Goal: Navigation & Orientation: Understand site structure

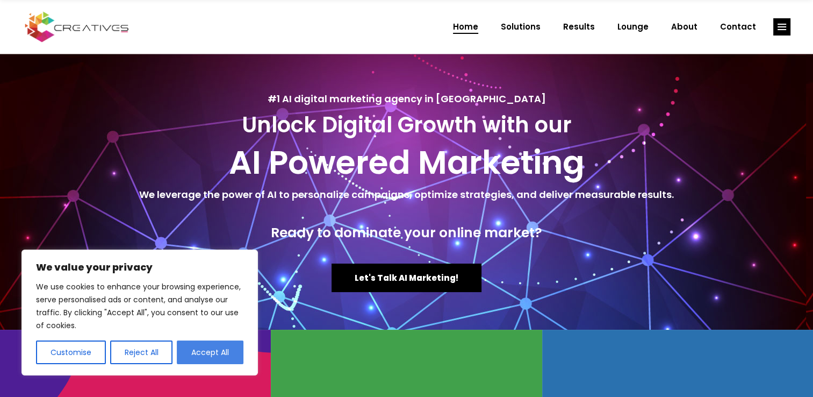
click at [223, 349] on button "Accept All" at bounding box center [210, 352] width 67 height 24
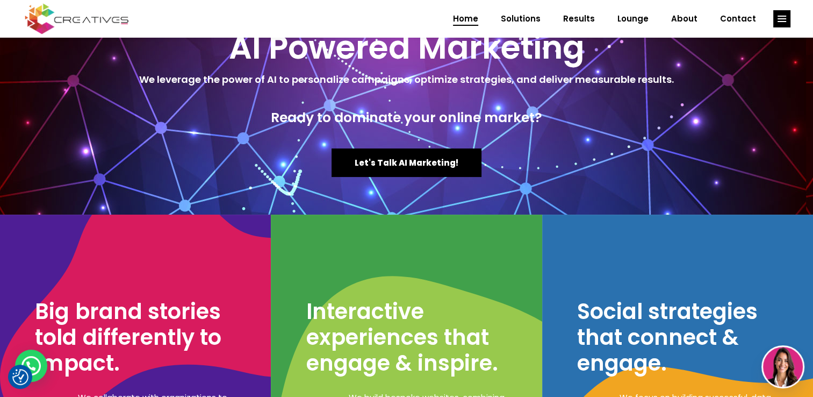
scroll to position [113, 0]
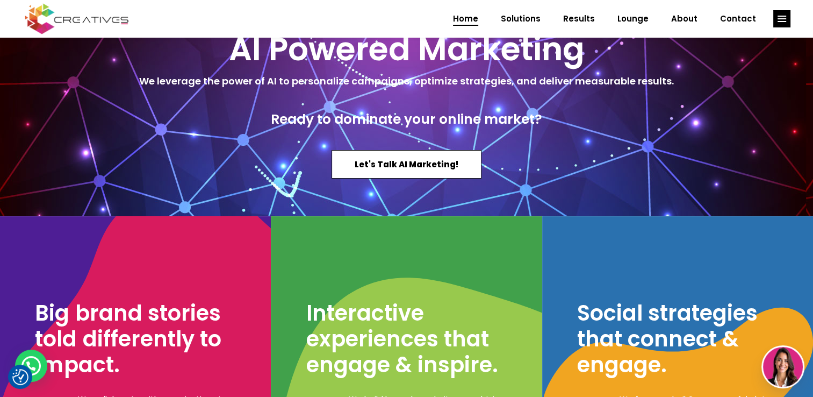
click at [426, 154] on link "Let's Talk AI Marketing!" at bounding box center [407, 164] width 150 height 28
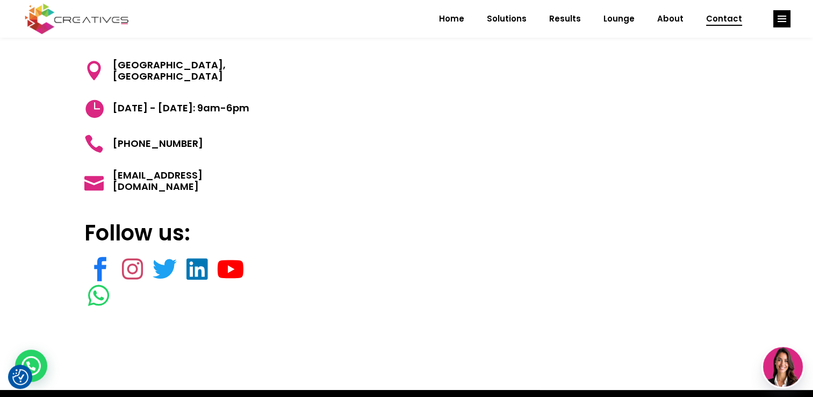
scroll to position [110, 0]
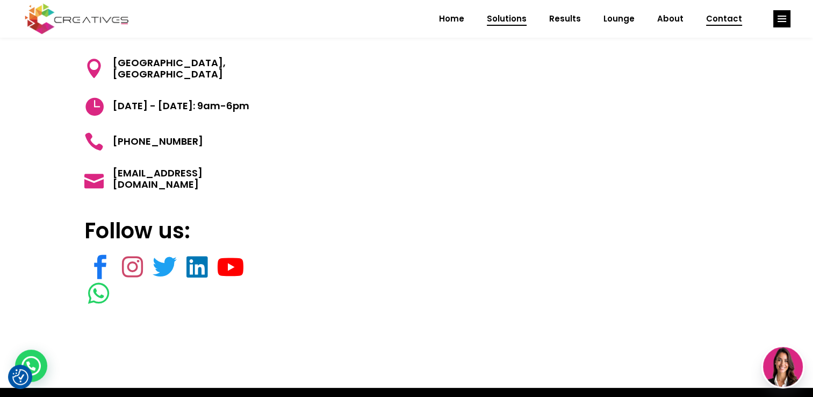
click at [516, 15] on span "Solutions" at bounding box center [507, 19] width 40 height 28
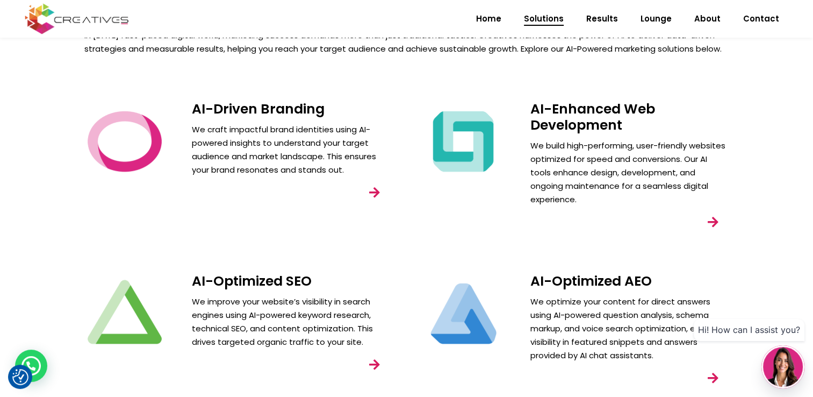
scroll to position [90, 0]
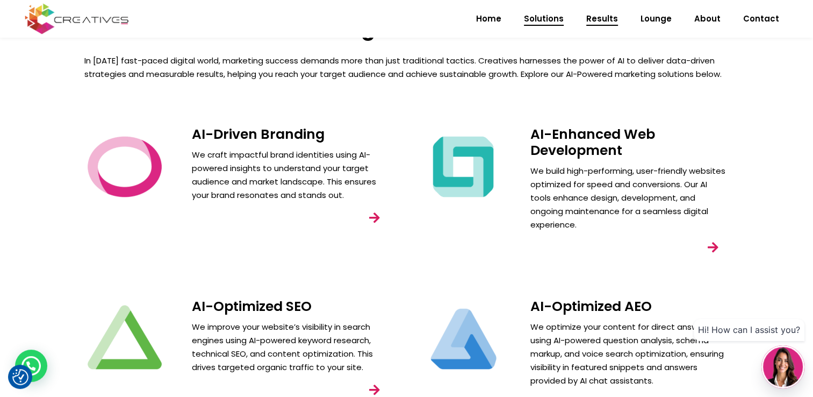
click at [602, 23] on span "Results" at bounding box center [603, 19] width 32 height 28
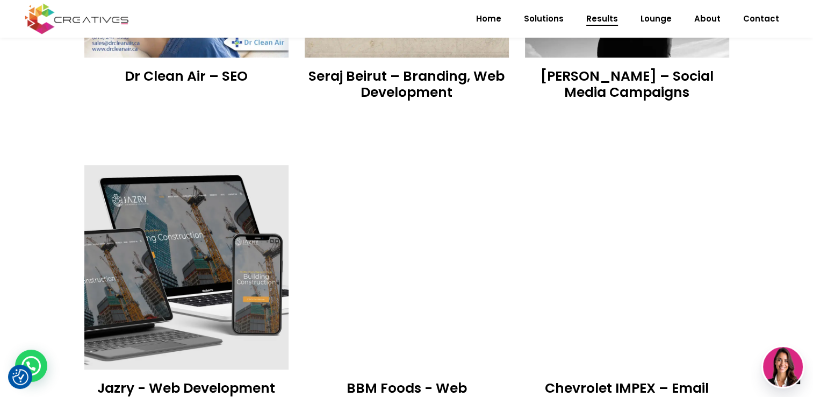
scroll to position [426, 0]
